Goal: Information Seeking & Learning: Learn about a topic

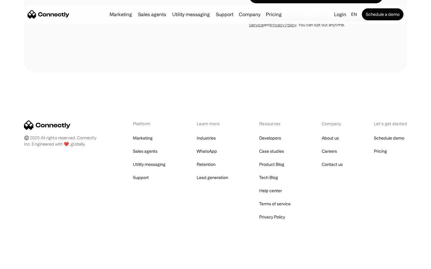
scroll to position [1133, 0]
